Goal: Task Accomplishment & Management: Manage account settings

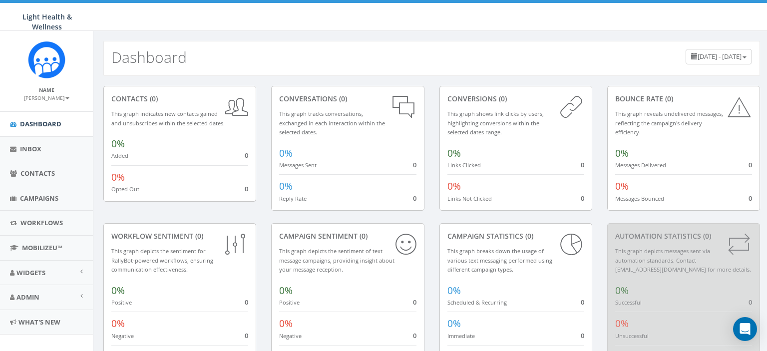
scroll to position [52, 0]
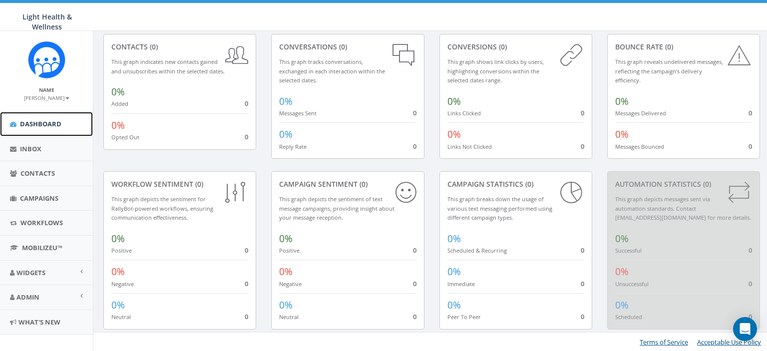
click at [39, 125] on span "Dashboard" at bounding box center [40, 123] width 41 height 9
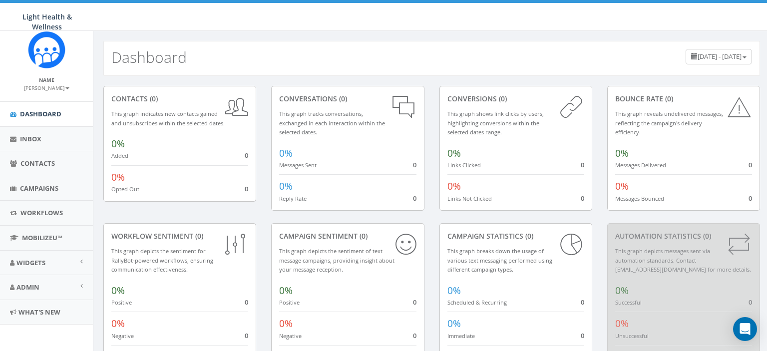
click at [39, 87] on small "[PERSON_NAME]" at bounding box center [46, 87] width 45 height 7
click at [32, 105] on link "Profile" at bounding box center [49, 103] width 79 height 12
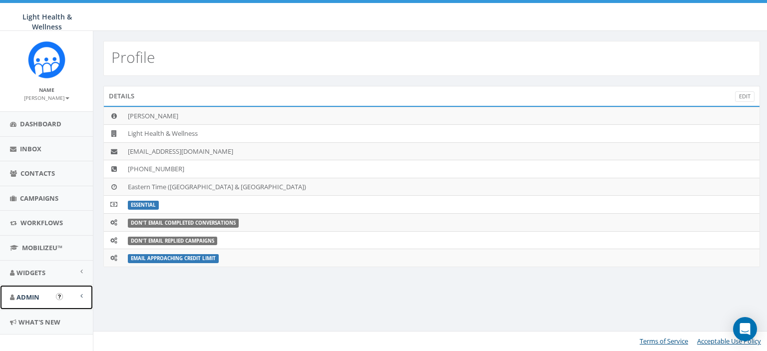
click at [37, 296] on span "Admin" at bounding box center [27, 296] width 23 height 9
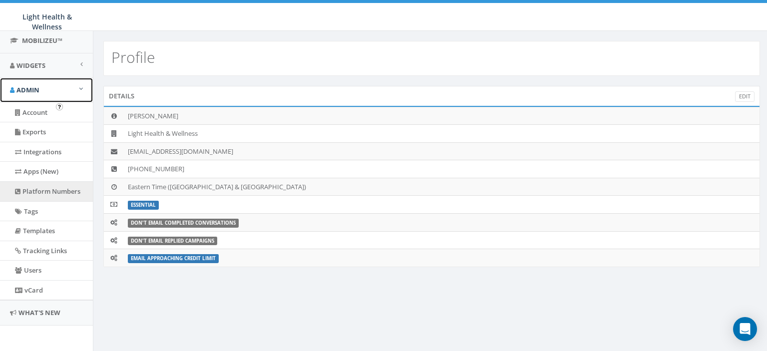
scroll to position [154, 0]
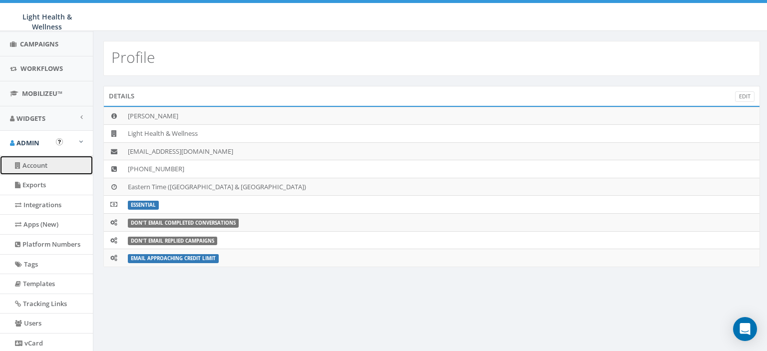
click at [35, 163] on link "Account" at bounding box center [46, 165] width 93 height 19
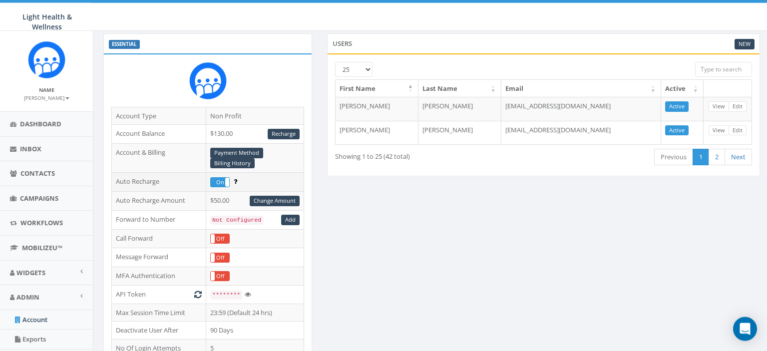
scroll to position [105, 0]
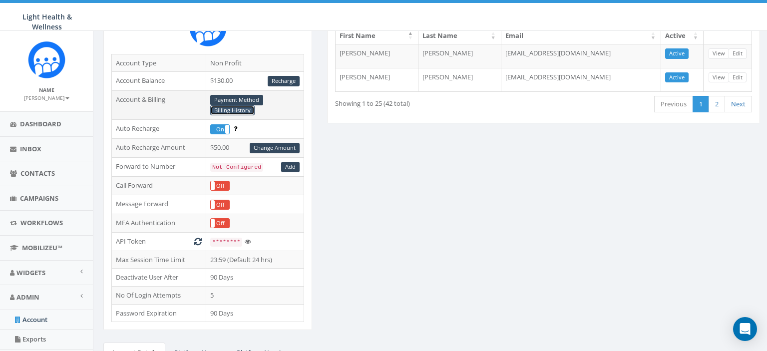
click at [241, 109] on link "Billing History" at bounding box center [232, 110] width 44 height 10
